Goal: Information Seeking & Learning: Check status

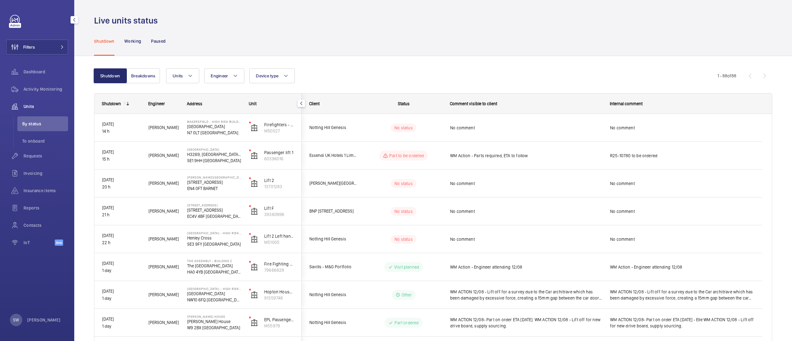
click at [47, 48] on button "Filters" at bounding box center [37, 47] width 62 height 15
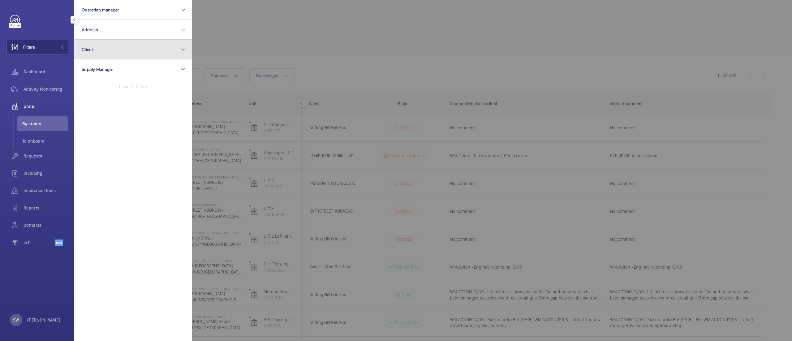
click at [136, 49] on button "Client" at bounding box center [133, 50] width 118 height 20
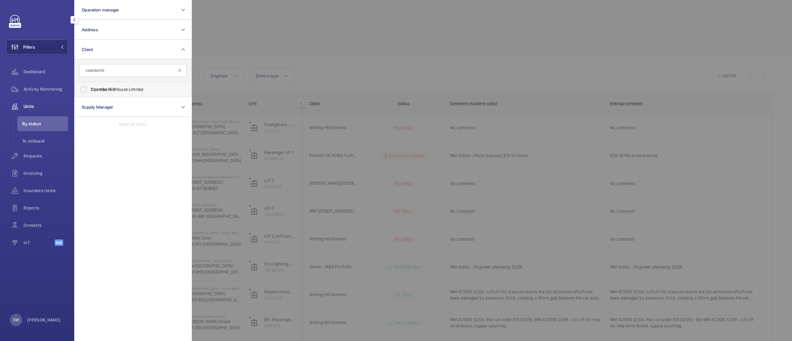
type input "coombe hill"
click at [114, 89] on span "Coombe Hill House Limited" at bounding box center [133, 89] width 85 height 6
click at [121, 90] on span "Coombe Hill House Limited" at bounding box center [133, 89] width 85 height 6
click at [90, 90] on input "Coombe Hill House Limited" at bounding box center [83, 89] width 12 height 12
checkbox input "true"
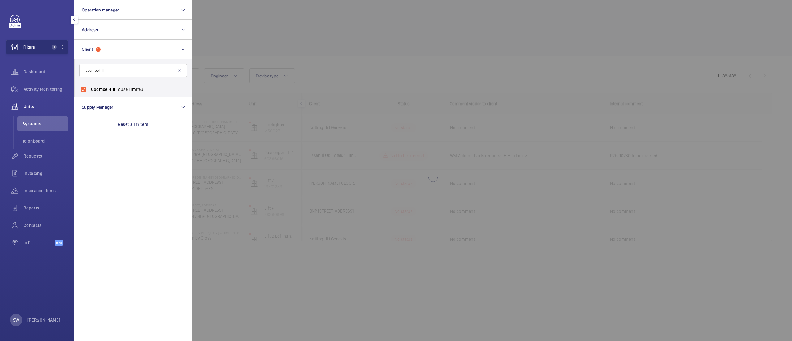
click at [358, 76] on div at bounding box center [588, 170] width 792 height 341
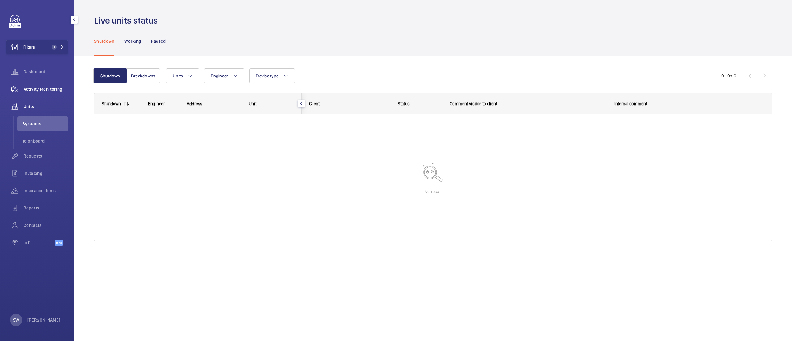
click at [47, 89] on span "Activity Monitoring" at bounding box center [46, 89] width 45 height 6
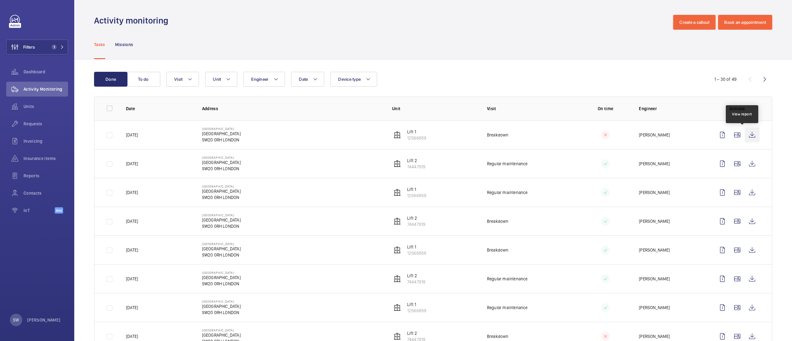
click at [745, 137] on wm-front-icon-button at bounding box center [752, 134] width 15 height 15
click at [745, 220] on wm-front-icon-button at bounding box center [752, 221] width 15 height 15
click at [745, 194] on wm-front-icon-button at bounding box center [752, 192] width 15 height 15
click at [745, 167] on wm-front-icon-button at bounding box center [752, 163] width 15 height 15
click at [65, 122] on span "Requests" at bounding box center [46, 124] width 45 height 6
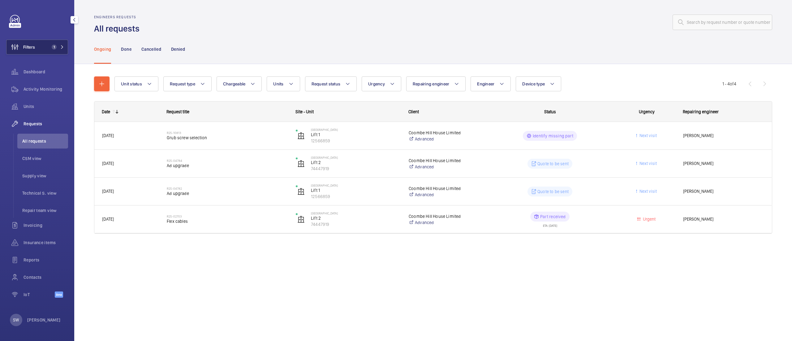
click at [48, 47] on button "Filters 1" at bounding box center [37, 47] width 62 height 15
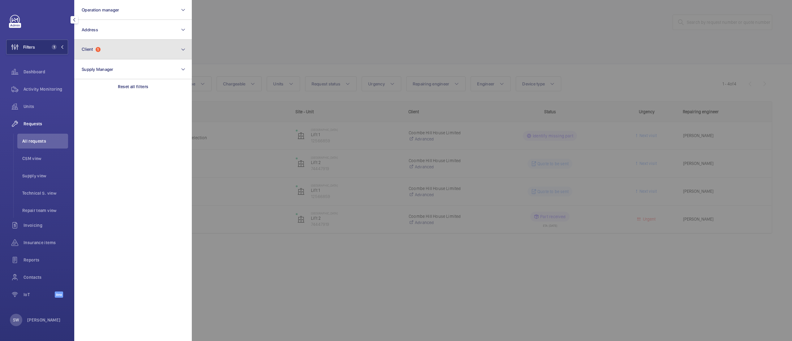
click at [119, 54] on button "Client 1" at bounding box center [133, 50] width 118 height 20
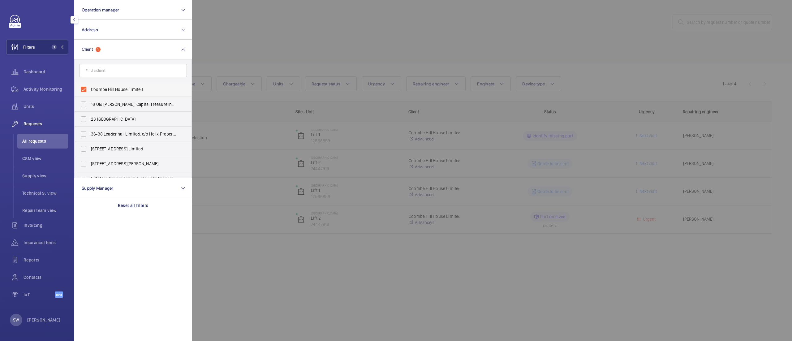
click at [114, 93] on label "Coombe Hill House Limited" at bounding box center [129, 89] width 108 height 15
click at [90, 93] on input "Coombe Hill House Limited" at bounding box center [83, 89] width 12 height 12
checkbox input "false"
click at [119, 70] on input "text" at bounding box center [133, 70] width 108 height 13
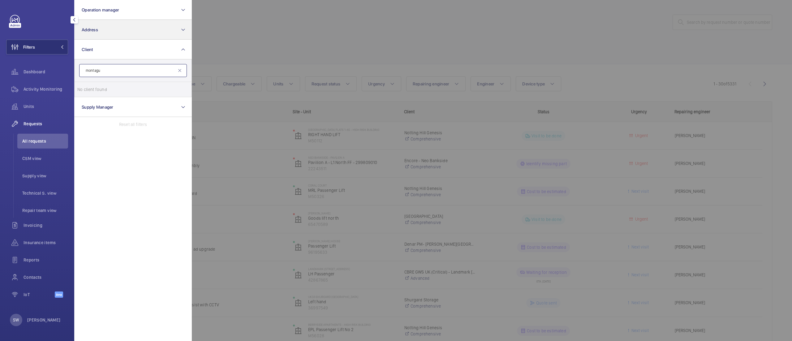
type input "montagu"
click at [175, 32] on button "Address" at bounding box center [133, 30] width 118 height 20
click at [126, 67] on button "Client" at bounding box center [133, 72] width 118 height 20
type input "montag"
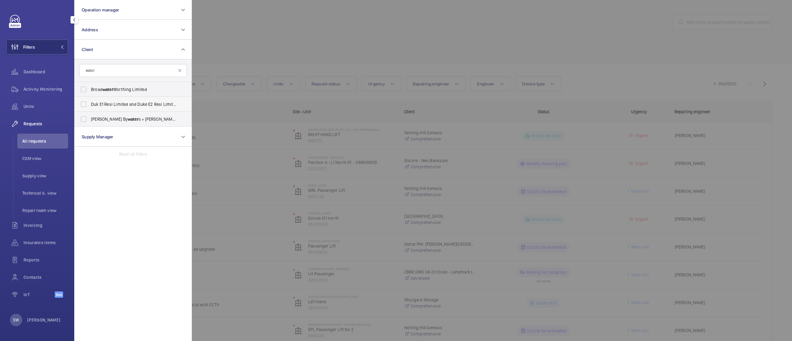
type input "water"
click at [123, 100] on label "Duk E1 Resi Limited and Duke E2 Resi Limited - Water side Apartments" at bounding box center [129, 104] width 108 height 15
click at [90, 100] on input "Duk E1 Resi Limited and Duke E2 Resi Limited - Water side Apartments" at bounding box center [83, 104] width 12 height 12
checkbox input "true"
click at [331, 32] on div at bounding box center [588, 170] width 792 height 341
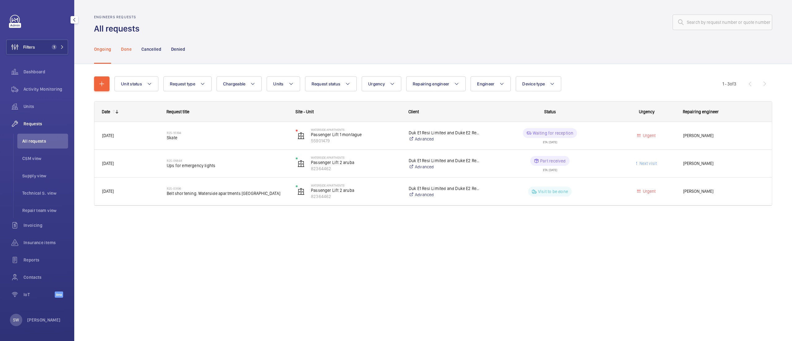
click at [128, 47] on p "Done" at bounding box center [126, 49] width 10 height 6
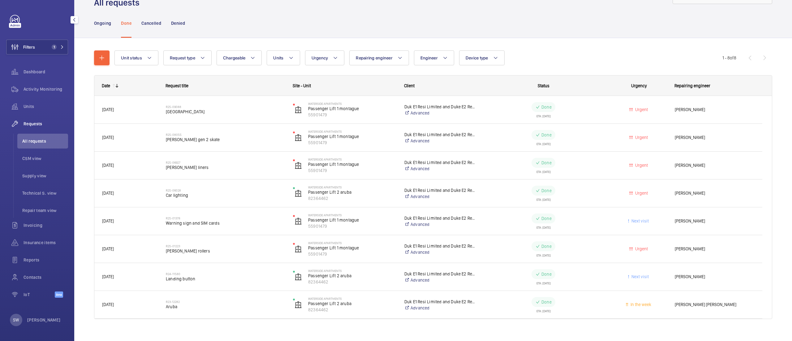
scroll to position [27, 0]
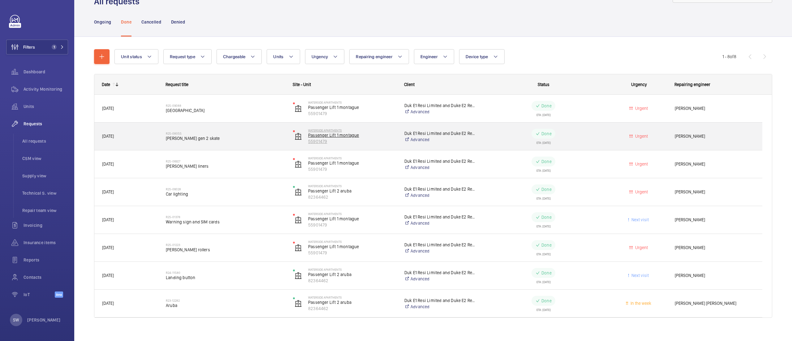
click at [340, 138] on p "Passenger Lift 1 montague" at bounding box center [352, 135] width 88 height 6
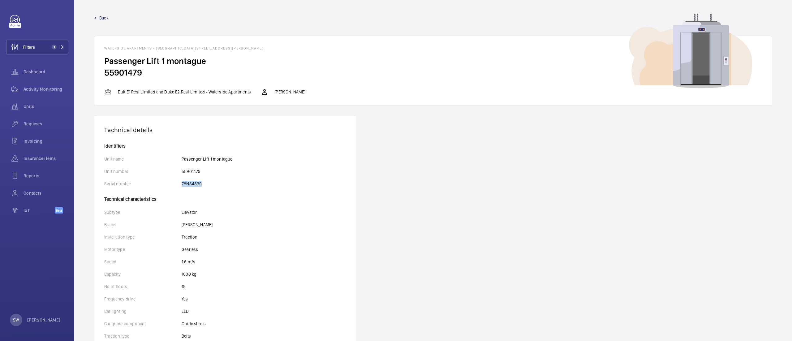
drag, startPoint x: 205, startPoint y: 186, endPoint x: 171, endPoint y: 185, distance: 34.0
click at [171, 185] on div "Serial number 78NS4839" at bounding box center [225, 184] width 242 height 6
copy div "78NS4839"
click at [25, 46] on span "Filters" at bounding box center [29, 47] width 12 height 6
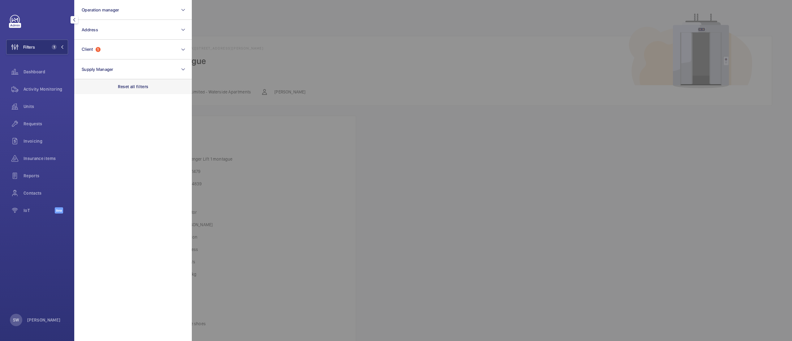
click at [139, 86] on p "Reset all filters" at bounding box center [133, 87] width 31 height 6
drag, startPoint x: 37, startPoint y: 124, endPoint x: 621, endPoint y: 99, distance: 585.3
click at [37, 123] on span "Requests" at bounding box center [46, 124] width 45 height 6
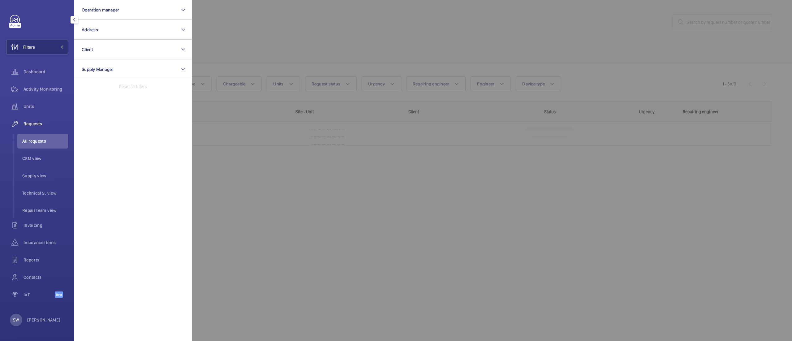
click at [724, 22] on div at bounding box center [588, 170] width 792 height 341
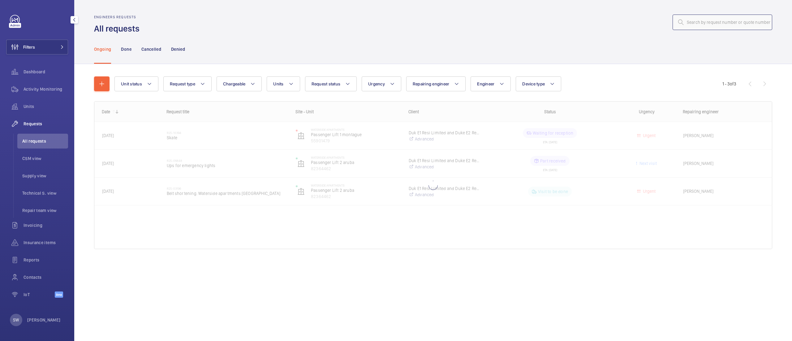
click at [724, 22] on input "text" at bounding box center [723, 22] width 100 height 15
type input "R25-10685"
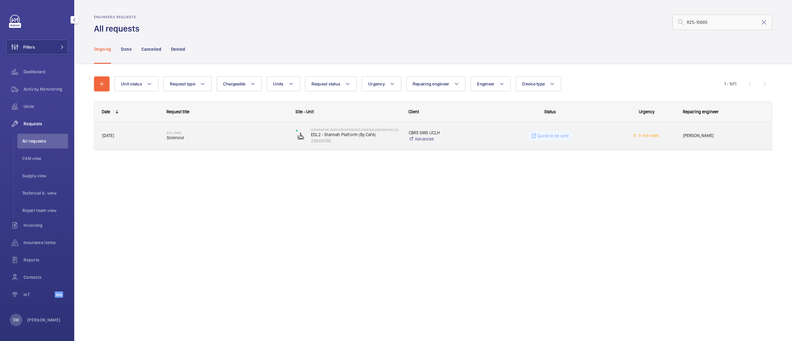
click at [216, 132] on h2 "R25-10685" at bounding box center [227, 133] width 121 height 4
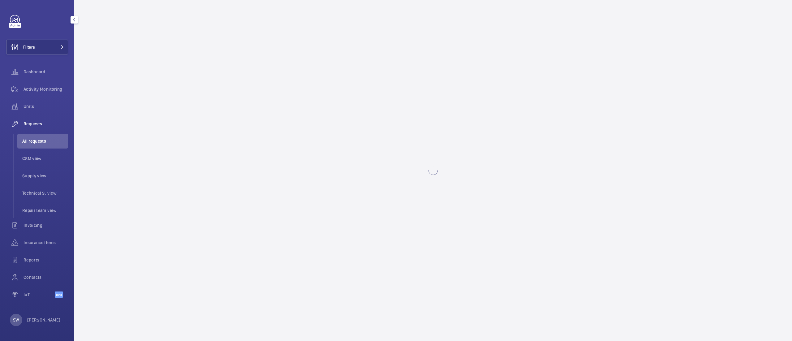
click at [216, 132] on wm-front-async-data-loader at bounding box center [433, 170] width 718 height 341
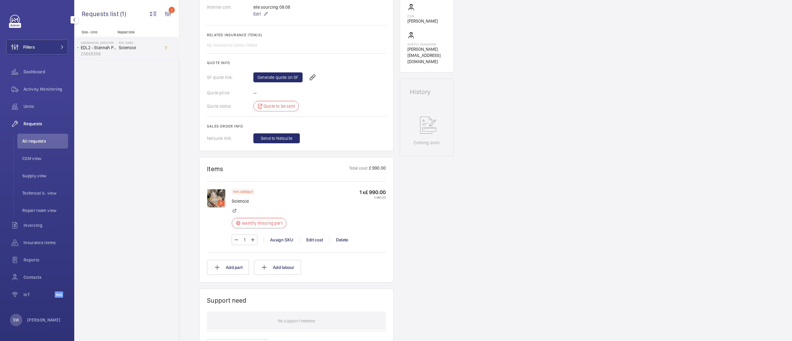
scroll to position [252, 0]
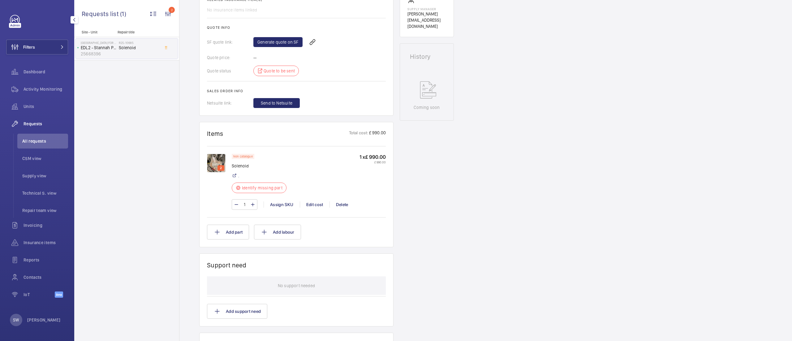
click at [216, 165] on img at bounding box center [216, 163] width 19 height 19
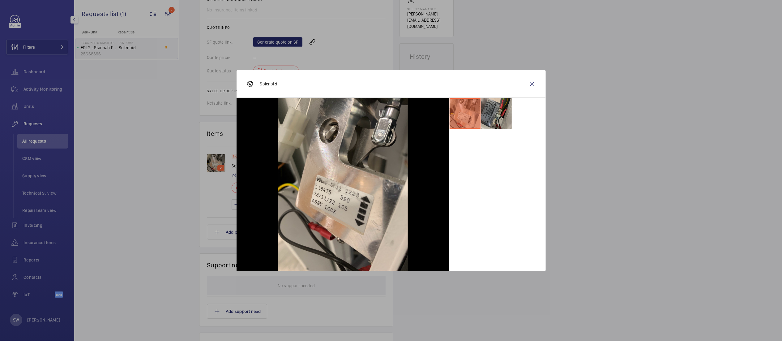
click at [490, 111] on li at bounding box center [496, 113] width 31 height 31
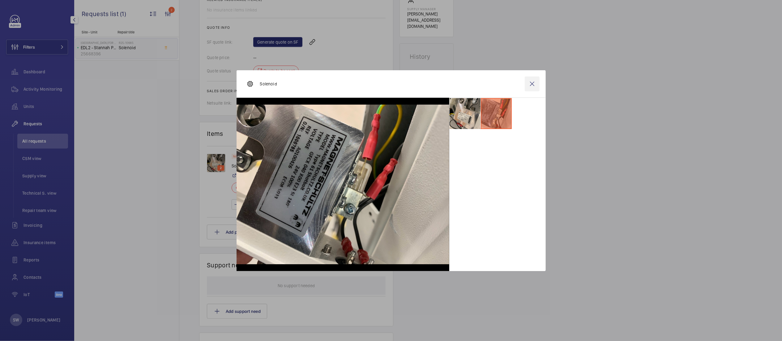
click at [527, 88] on wm-front-icon-button at bounding box center [532, 83] width 15 height 15
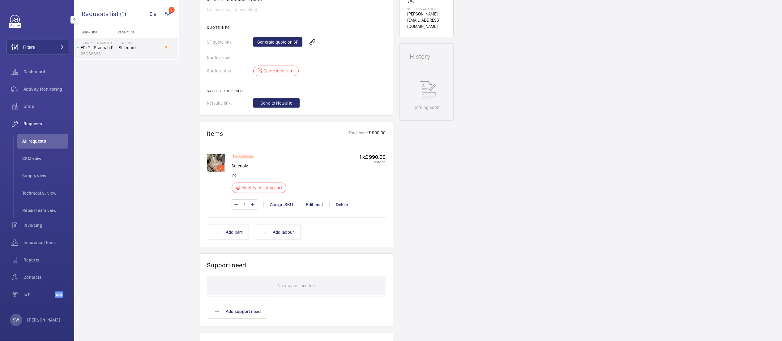
click at [782, 137] on div "Back Engineer request details Solenoid Engineers requests R25-10685 A repair re…" at bounding box center [480, 170] width 603 height 341
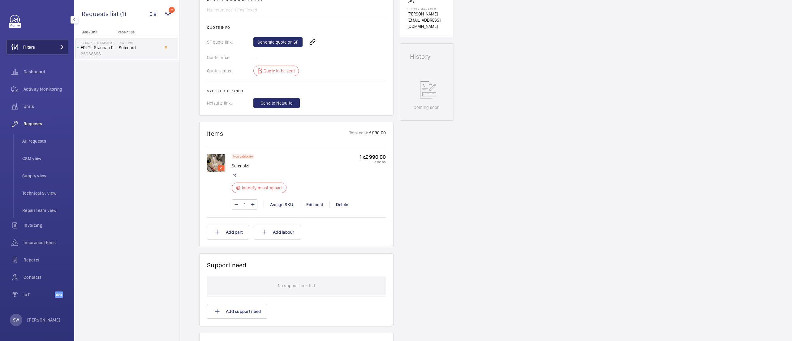
click at [54, 50] on button "Filters" at bounding box center [37, 47] width 62 height 15
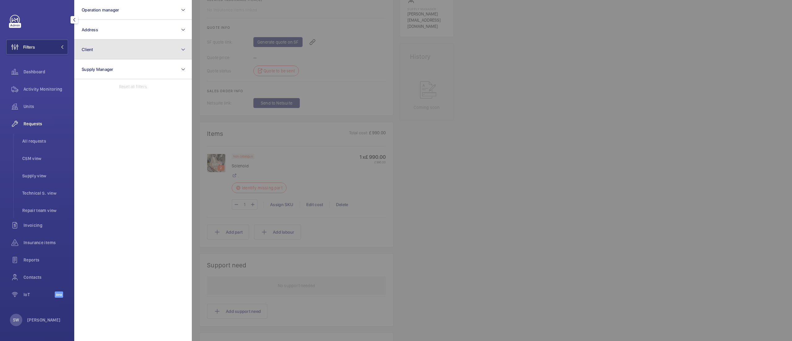
click at [150, 49] on button "Client" at bounding box center [133, 50] width 118 height 20
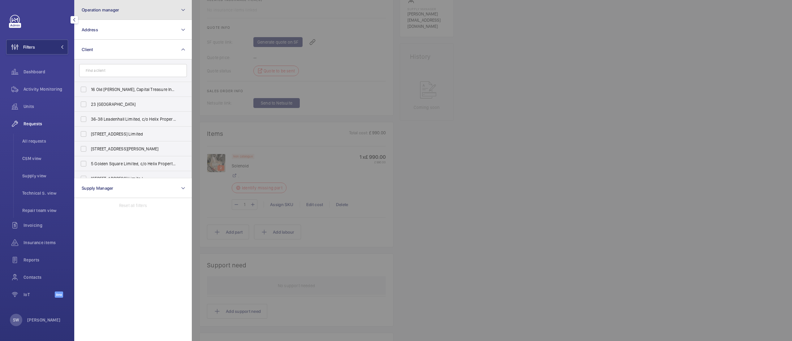
click at [115, 11] on span "Operation manager" at bounding box center [100, 9] width 37 height 5
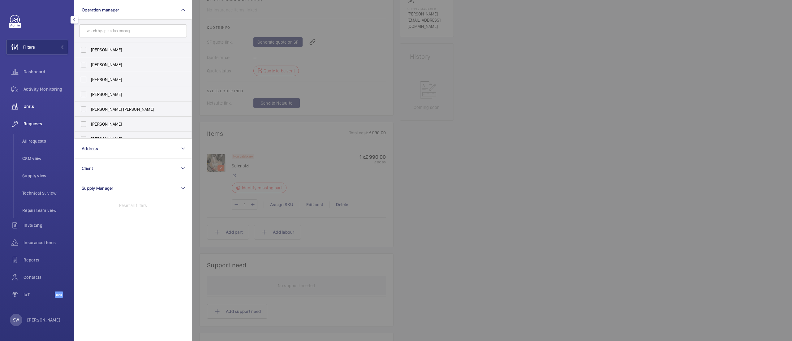
click at [30, 104] on span "Units" at bounding box center [46, 106] width 45 height 6
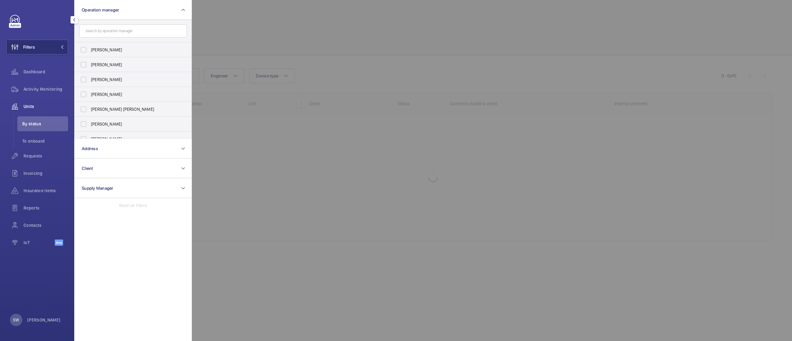
click at [568, 64] on div at bounding box center [588, 170] width 792 height 341
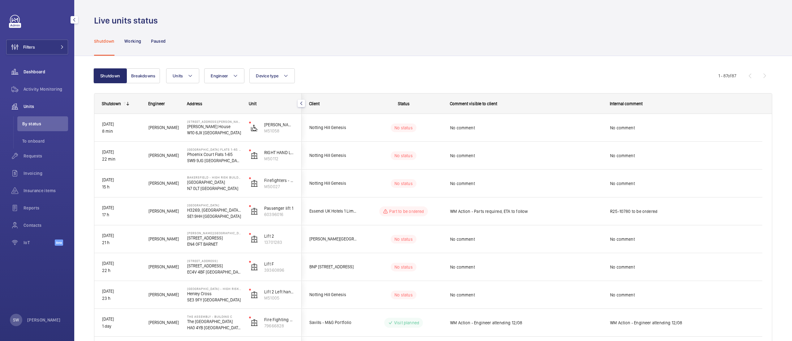
click at [53, 67] on div "Dashboard" at bounding box center [37, 71] width 62 height 15
